Goal: Obtain resource: Download file/media

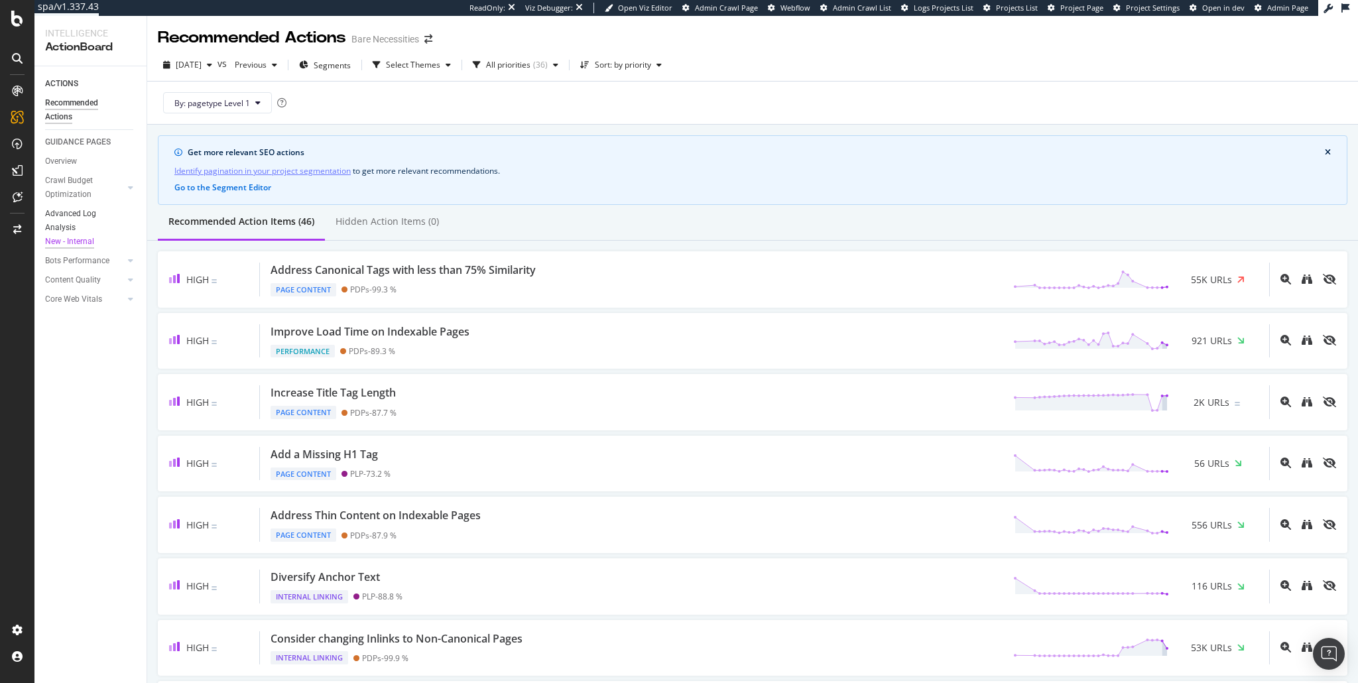
scroll to position [66, 0]
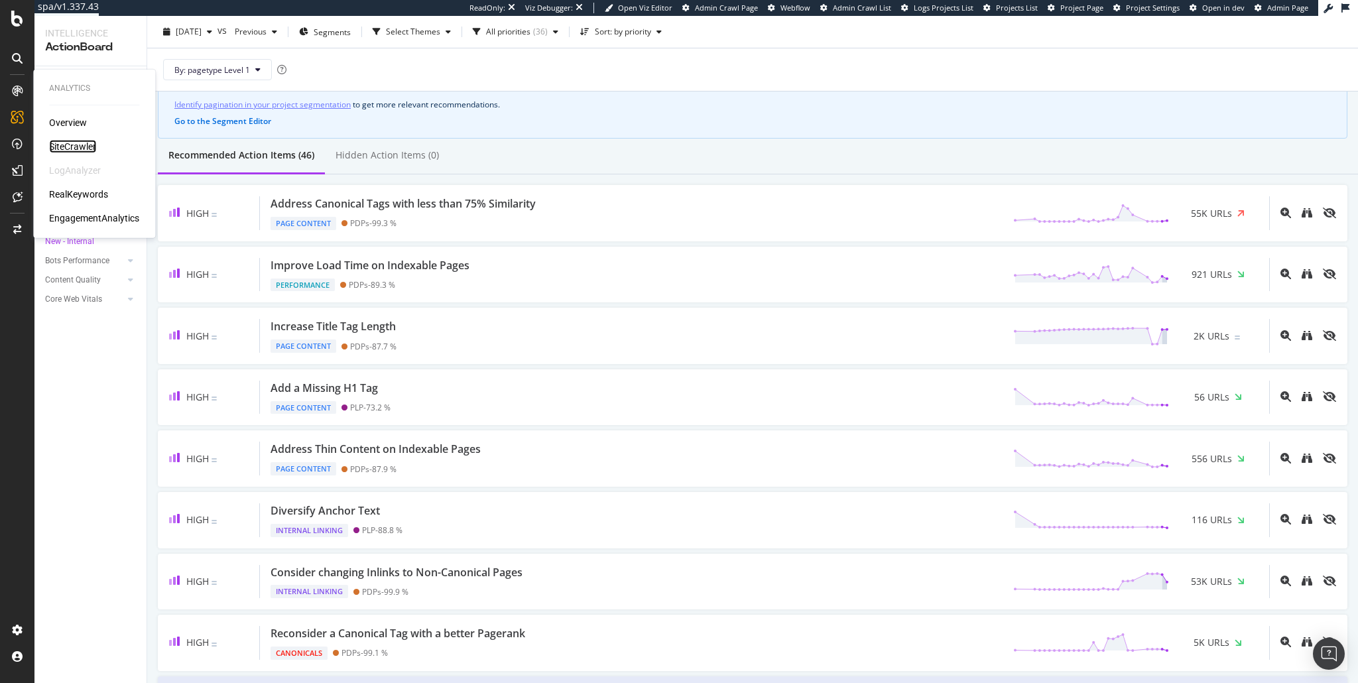
click at [72, 144] on div "SiteCrawler" at bounding box center [72, 146] width 47 height 13
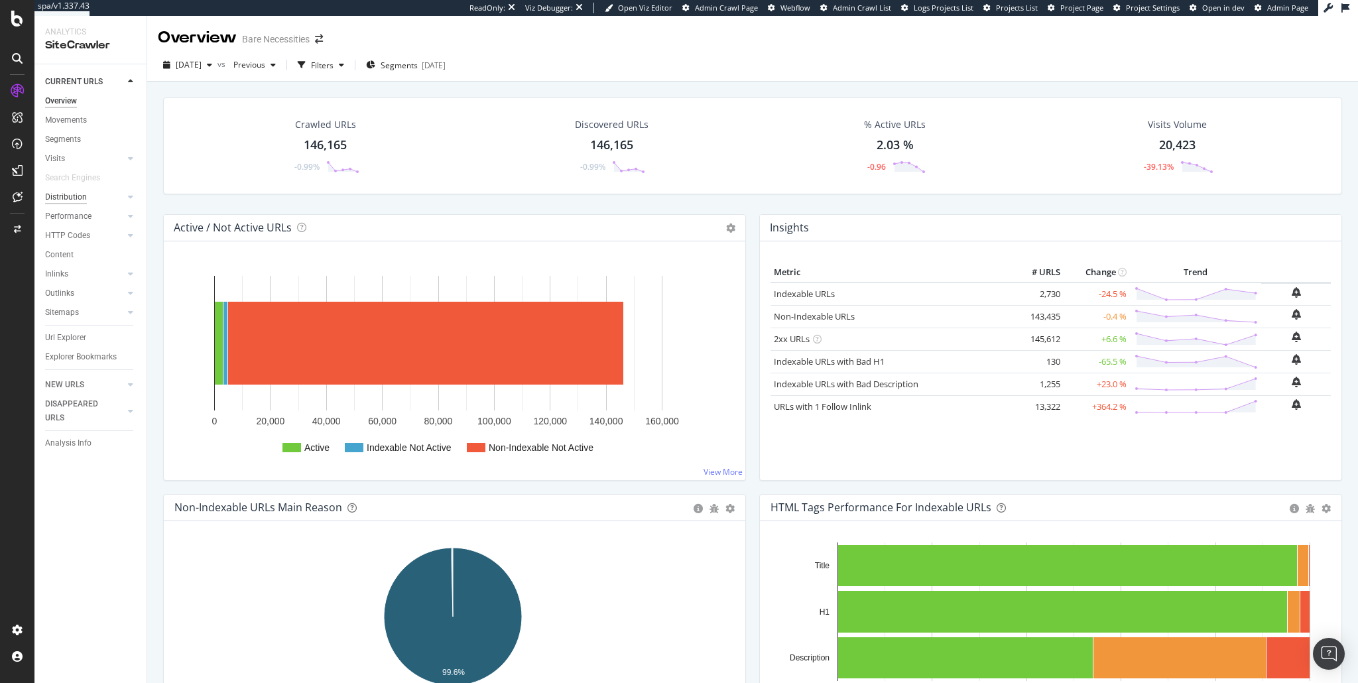
click at [72, 200] on div "Distribution" at bounding box center [66, 197] width 42 height 14
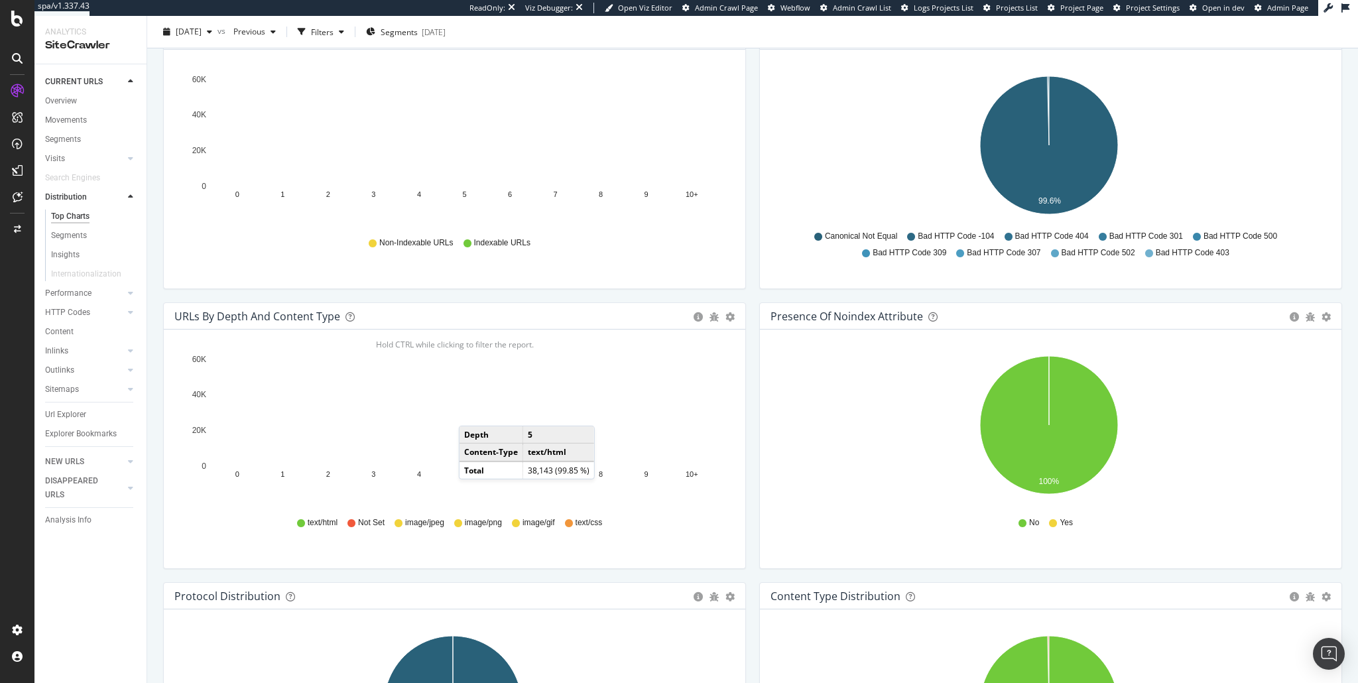
scroll to position [430, 0]
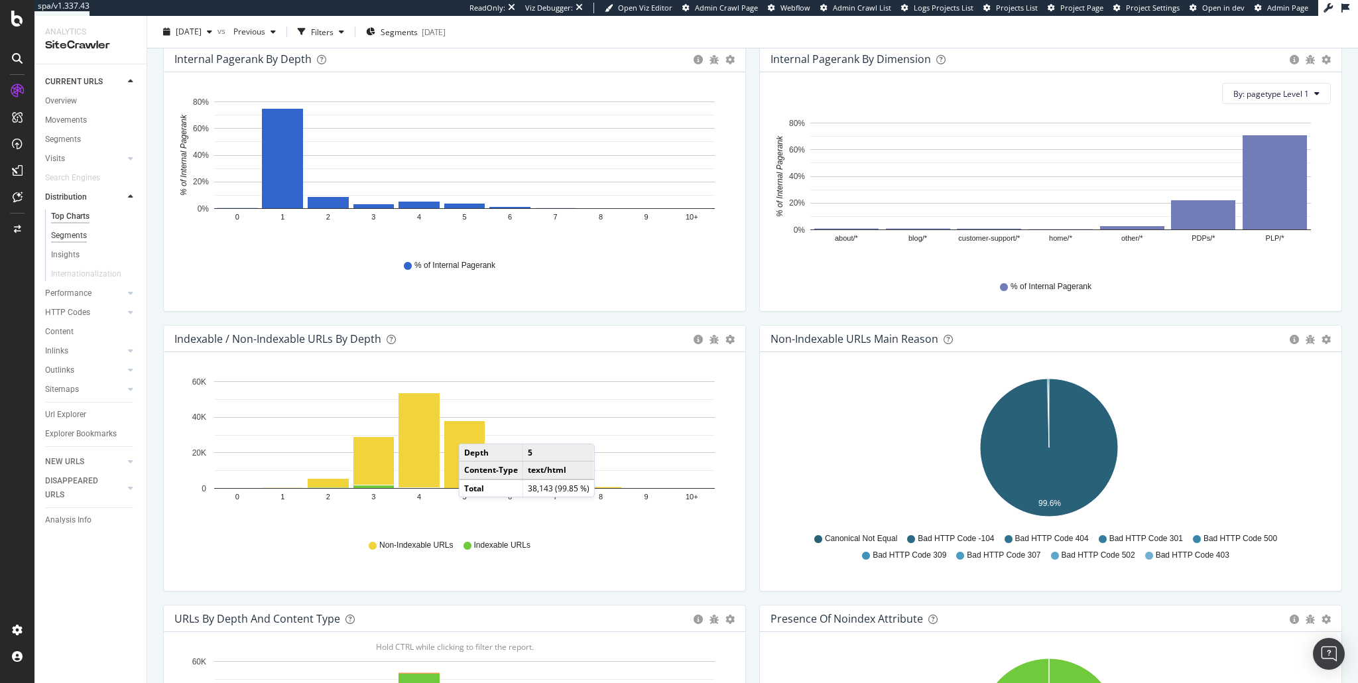
click at [72, 236] on div "Segments" at bounding box center [69, 236] width 36 height 14
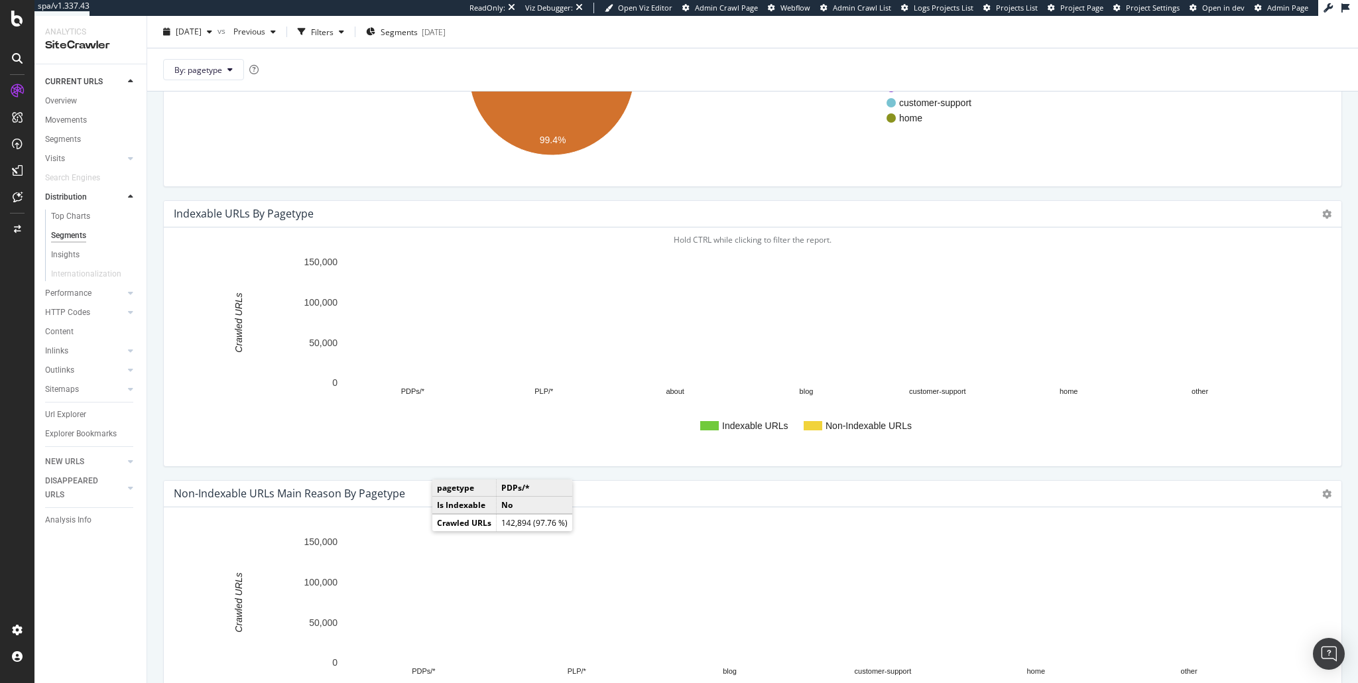
scroll to position [223, 0]
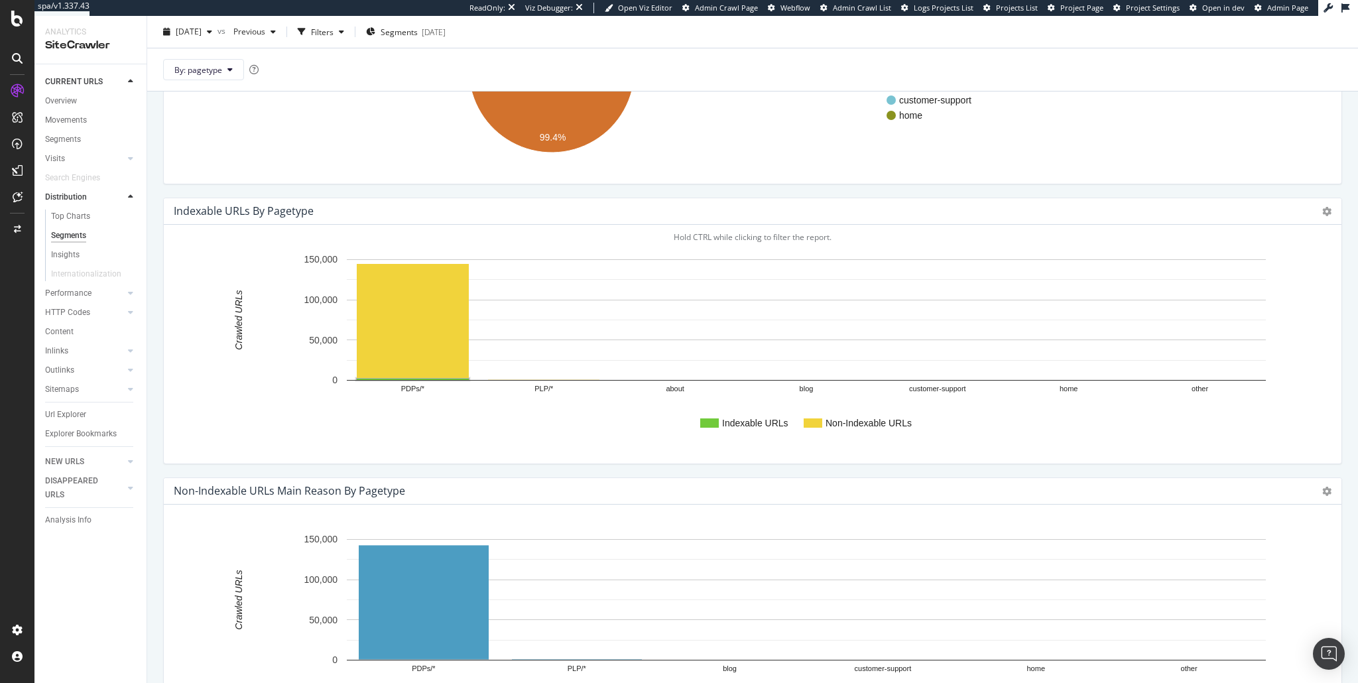
click at [438, 379] on rect "A chart." at bounding box center [413, 379] width 112 height 1
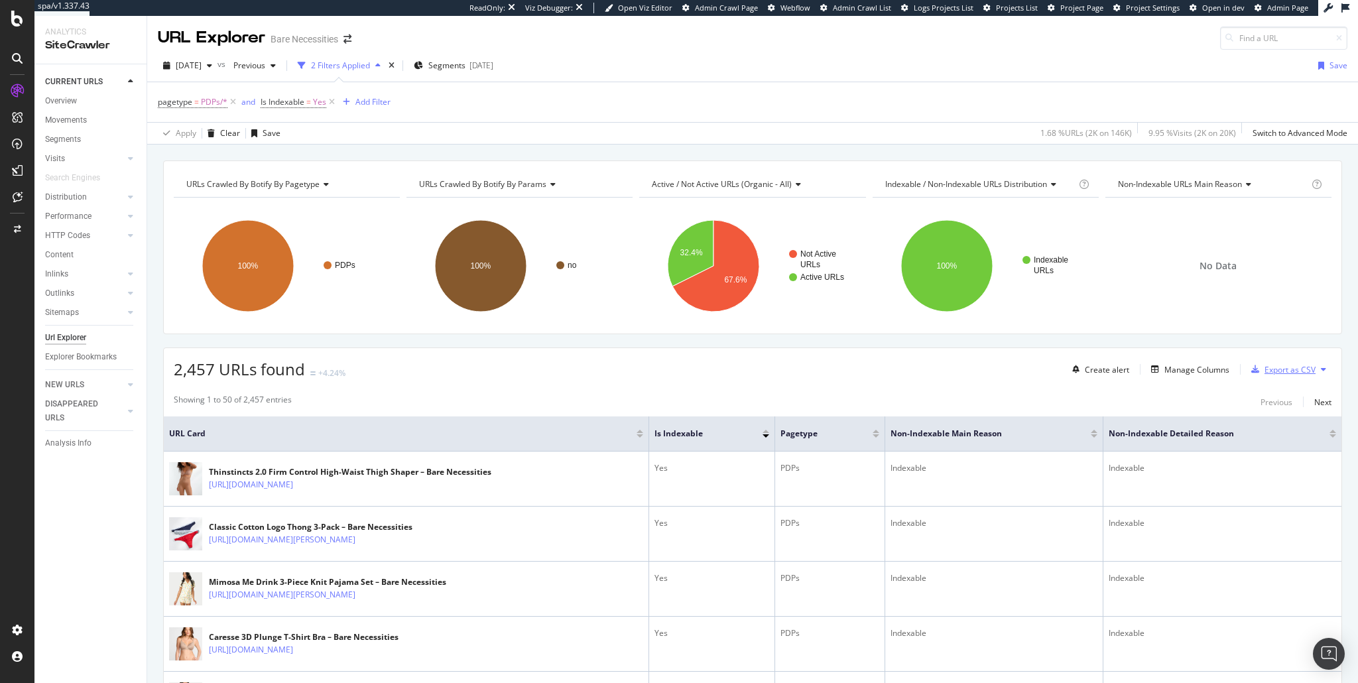
click at [1267, 369] on div "Export as CSV" at bounding box center [1290, 369] width 51 height 11
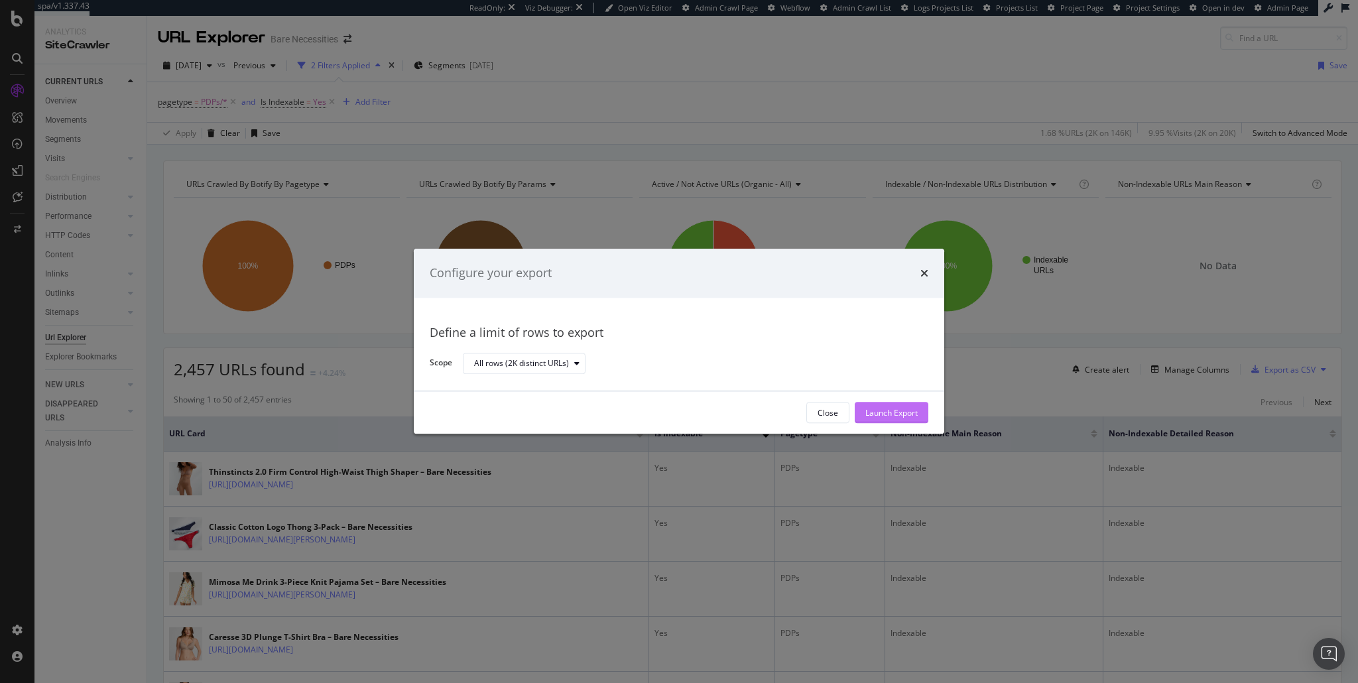
click at [895, 409] on div "Launch Export" at bounding box center [891, 412] width 52 height 11
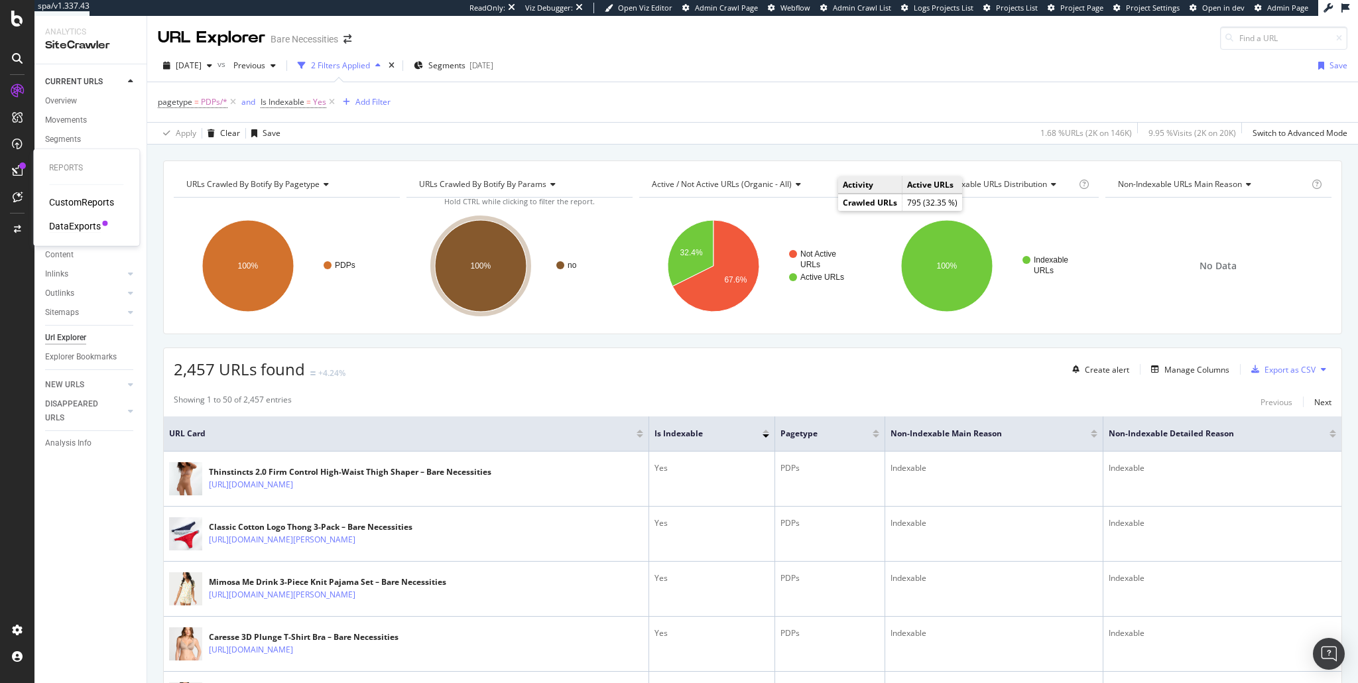
click at [77, 227] on div "DataExports" at bounding box center [75, 225] width 52 height 13
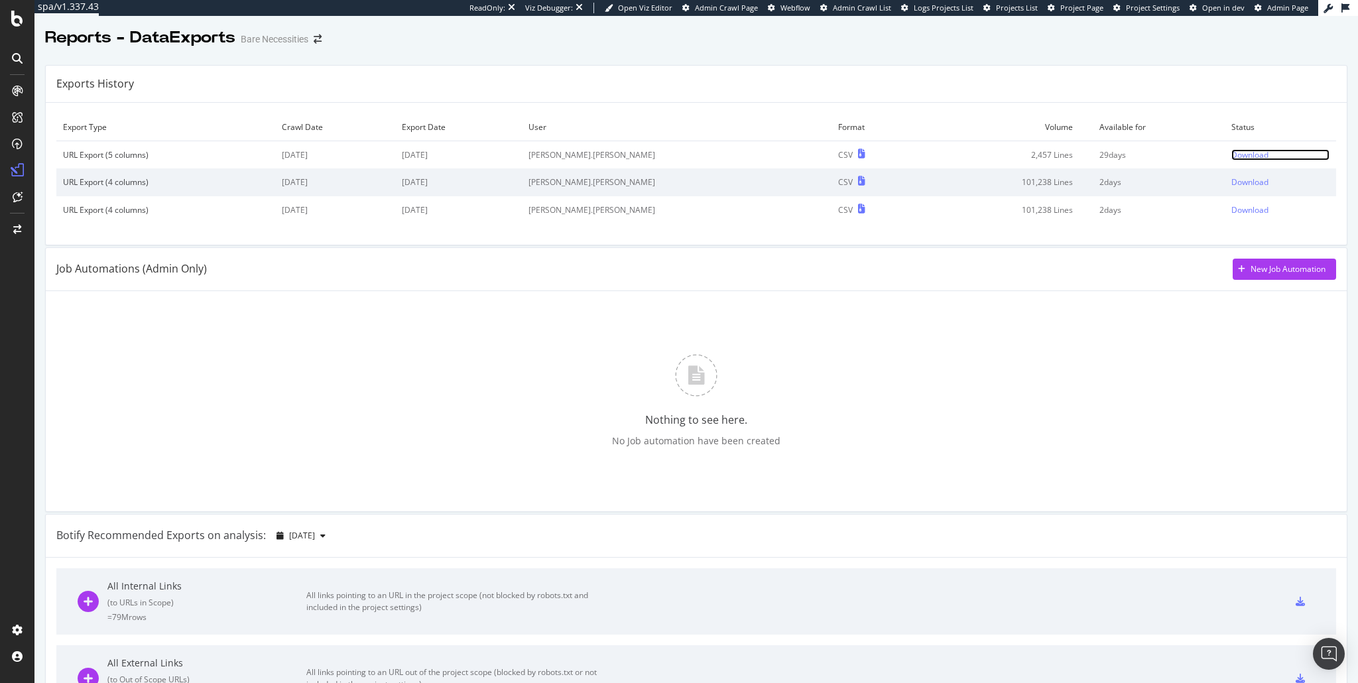
click at [1231, 156] on div "Download" at bounding box center [1249, 154] width 37 height 11
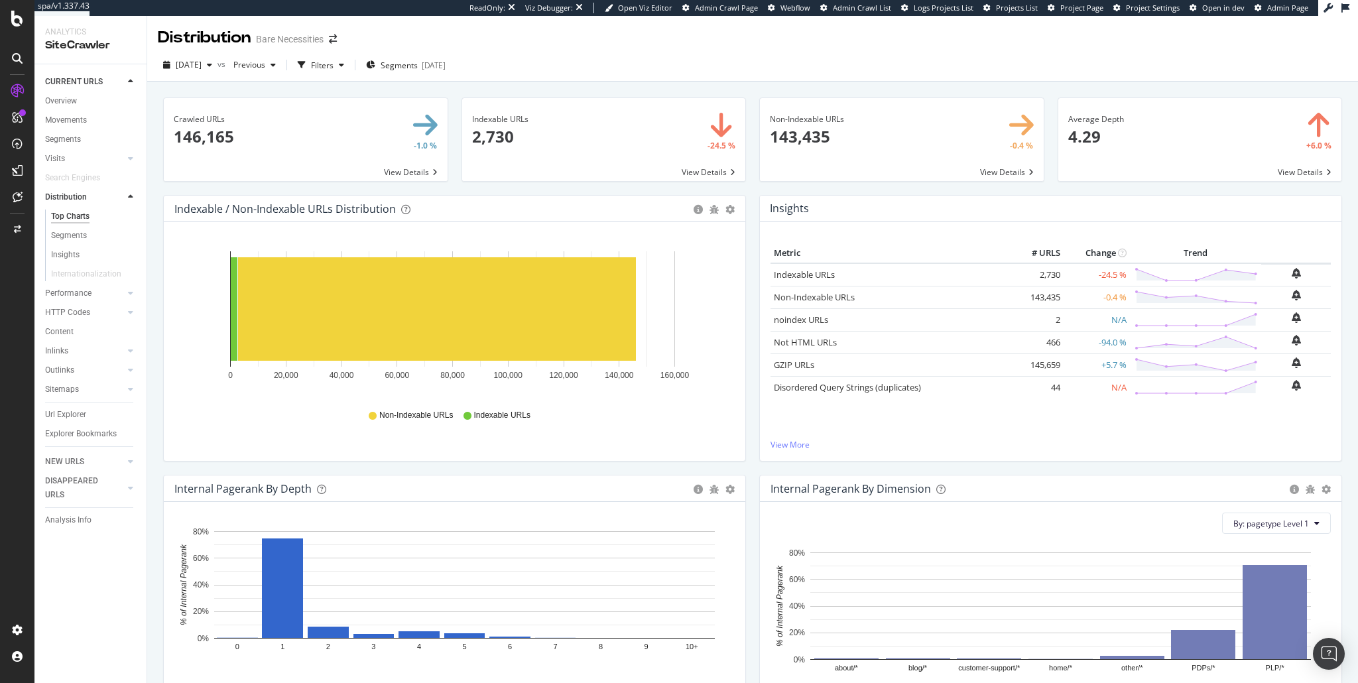
scroll to position [589, 0]
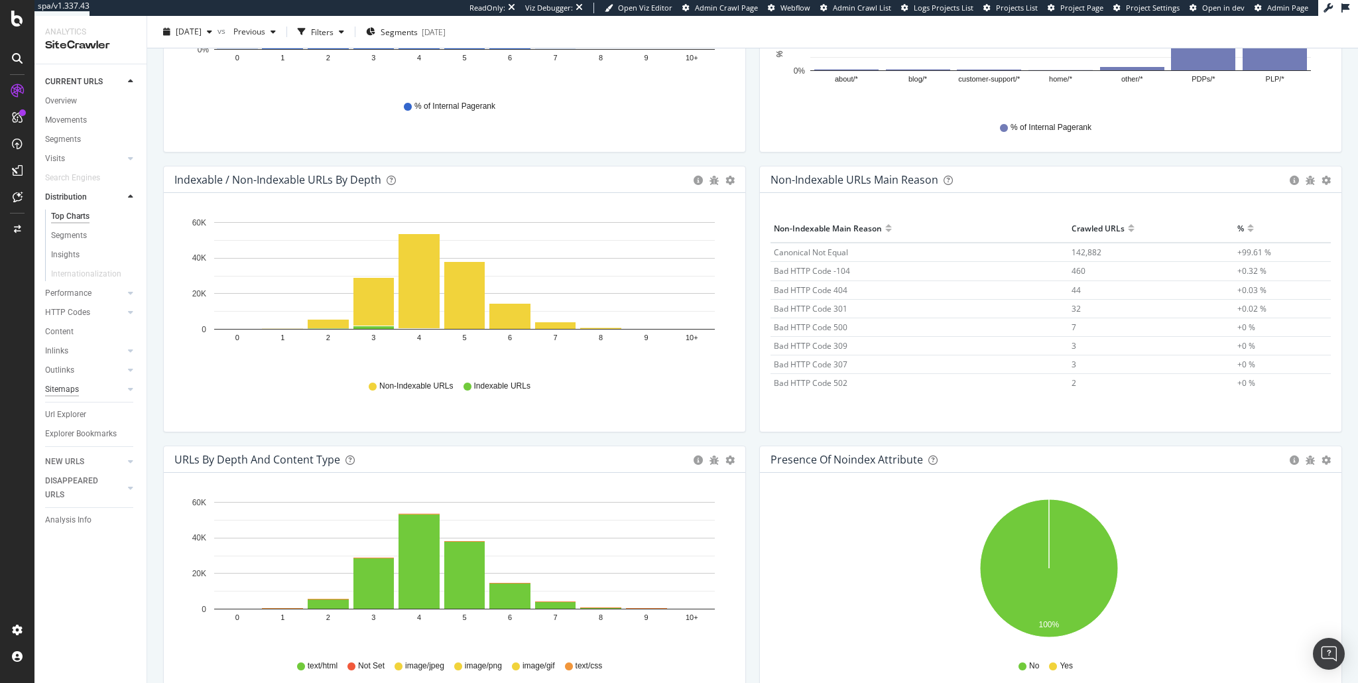
click at [74, 390] on div "Sitemaps" at bounding box center [62, 390] width 34 height 14
